Goal: Transaction & Acquisition: Subscribe to service/newsletter

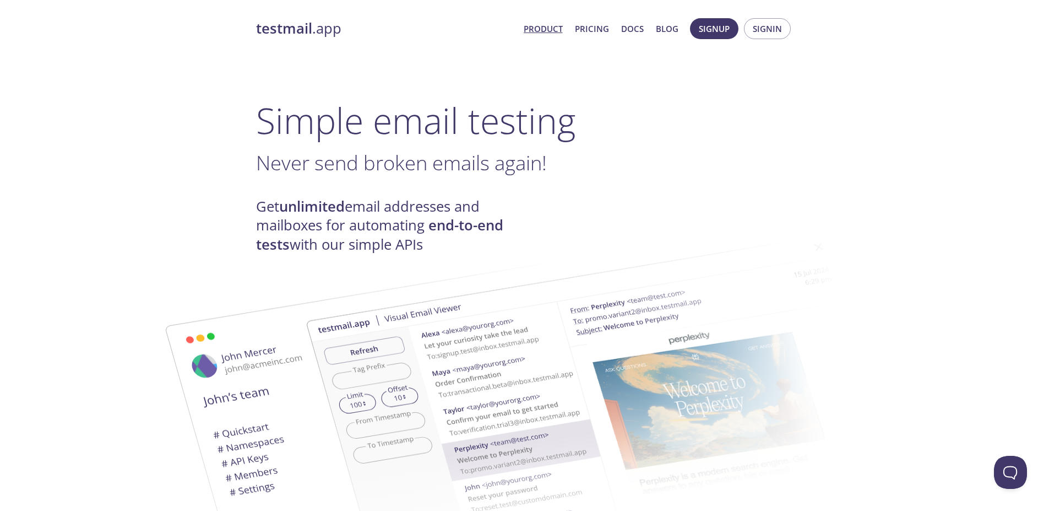
scroll to position [654, 0]
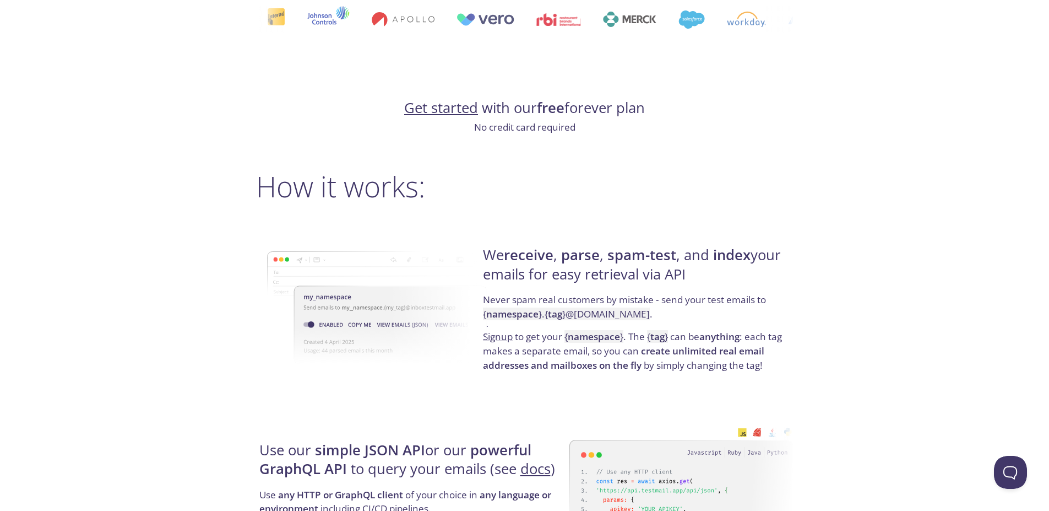
drag, startPoint x: 775, startPoint y: 147, endPoint x: 735, endPoint y: -84, distance: 234.7
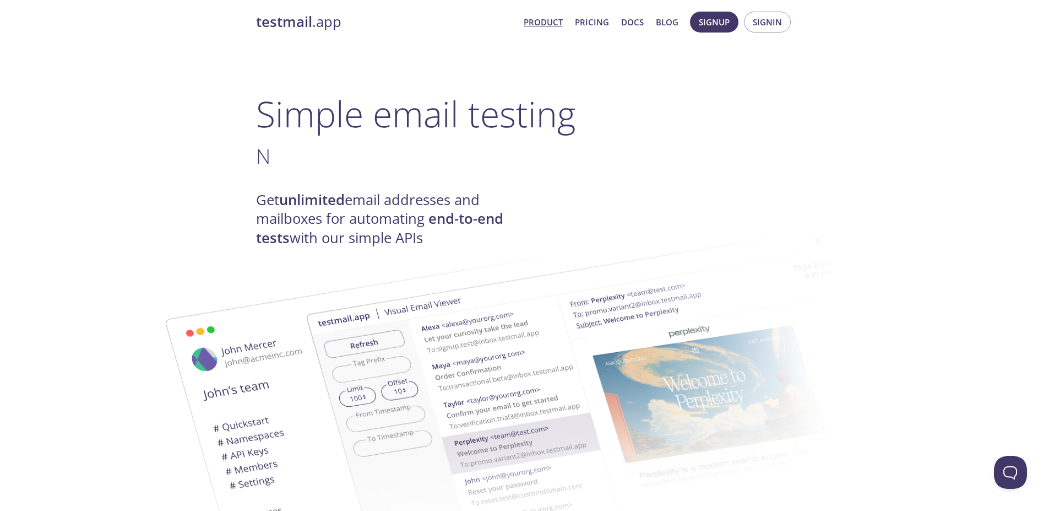
scroll to position [0, 0]
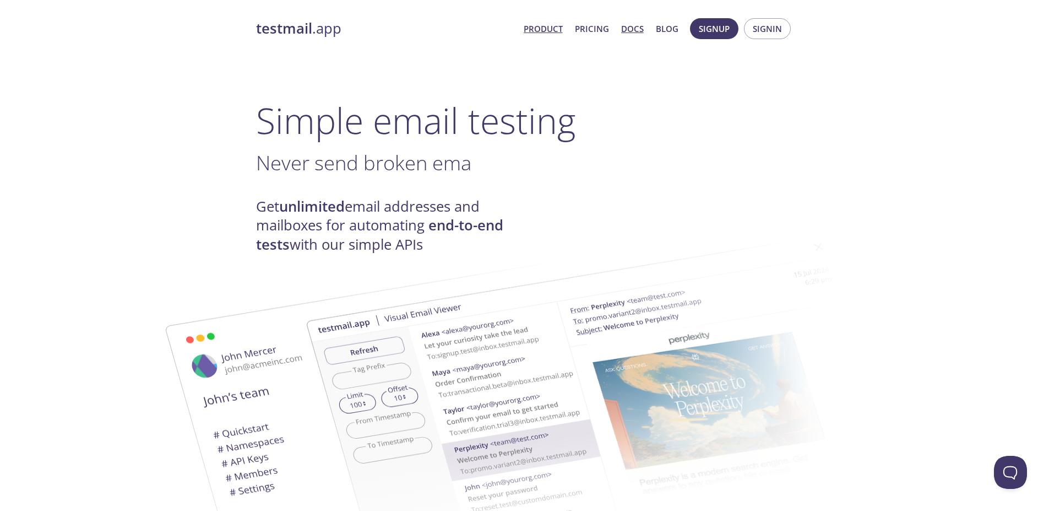
click at [633, 31] on link "Docs" at bounding box center [632, 28] width 23 height 14
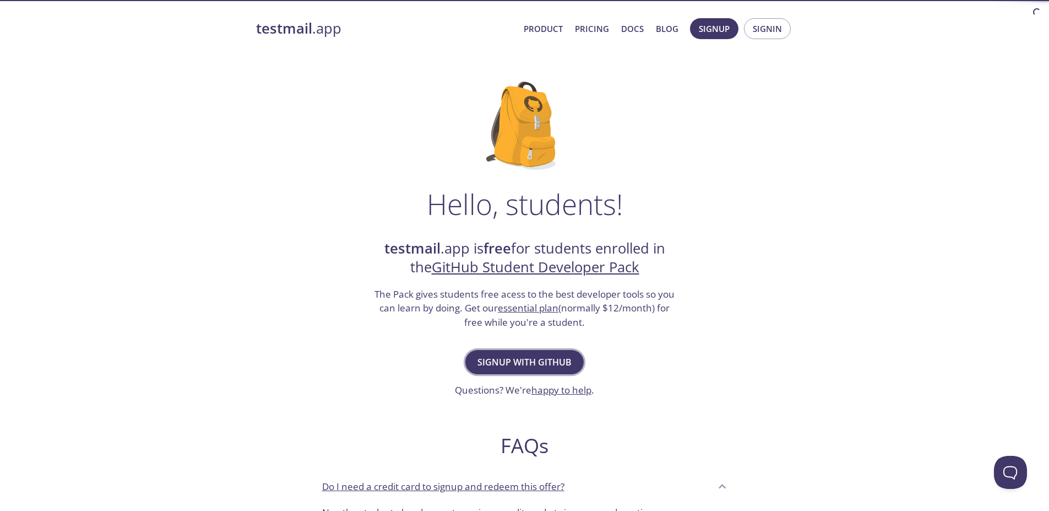
click at [535, 355] on span "Signup with GitHub" at bounding box center [525, 361] width 94 height 15
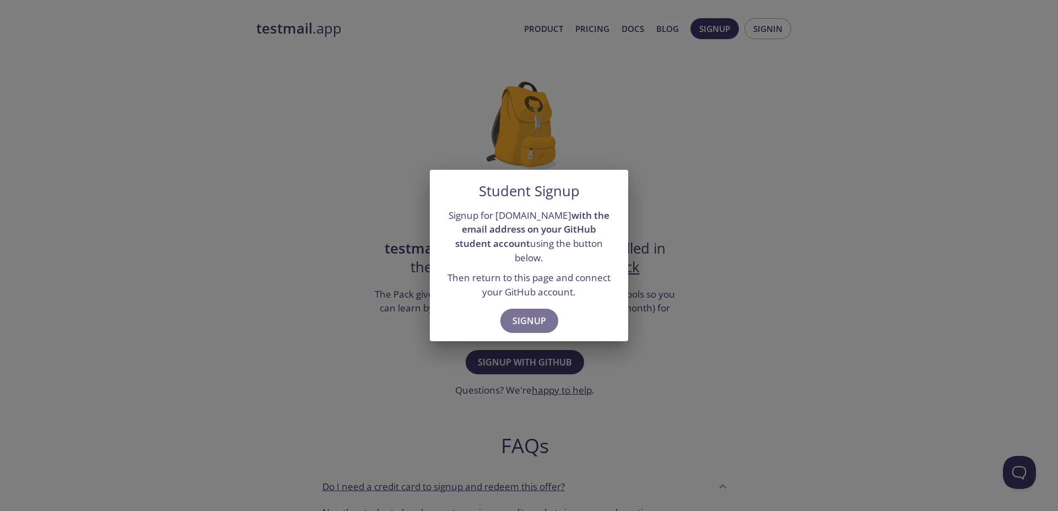
drag, startPoint x: 548, startPoint y: 308, endPoint x: 586, endPoint y: 291, distance: 42.2
click at [548, 310] on button "Signup" at bounding box center [529, 320] width 58 height 24
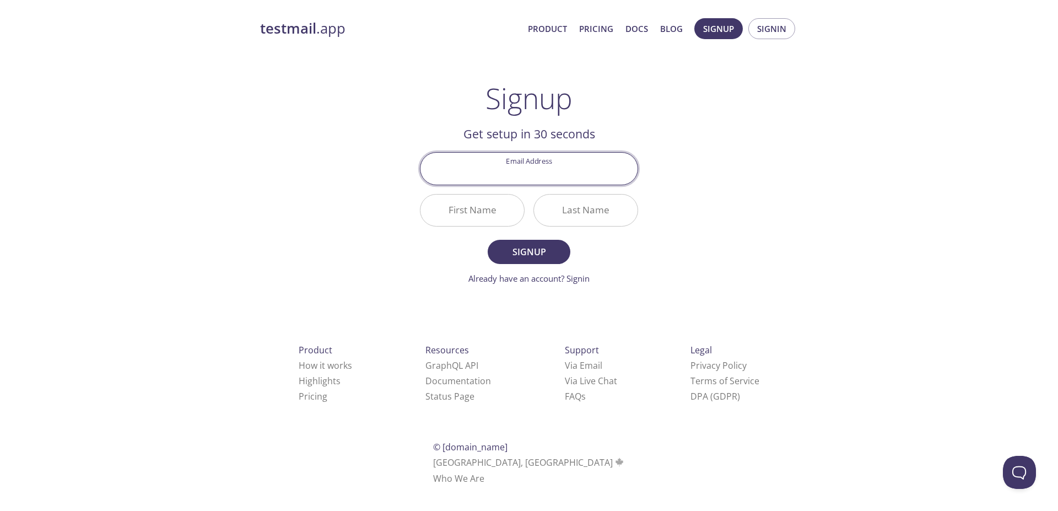
click at [527, 154] on input "Email Address" at bounding box center [528, 168] width 217 height 31
